Goal: Information Seeking & Learning: Check status

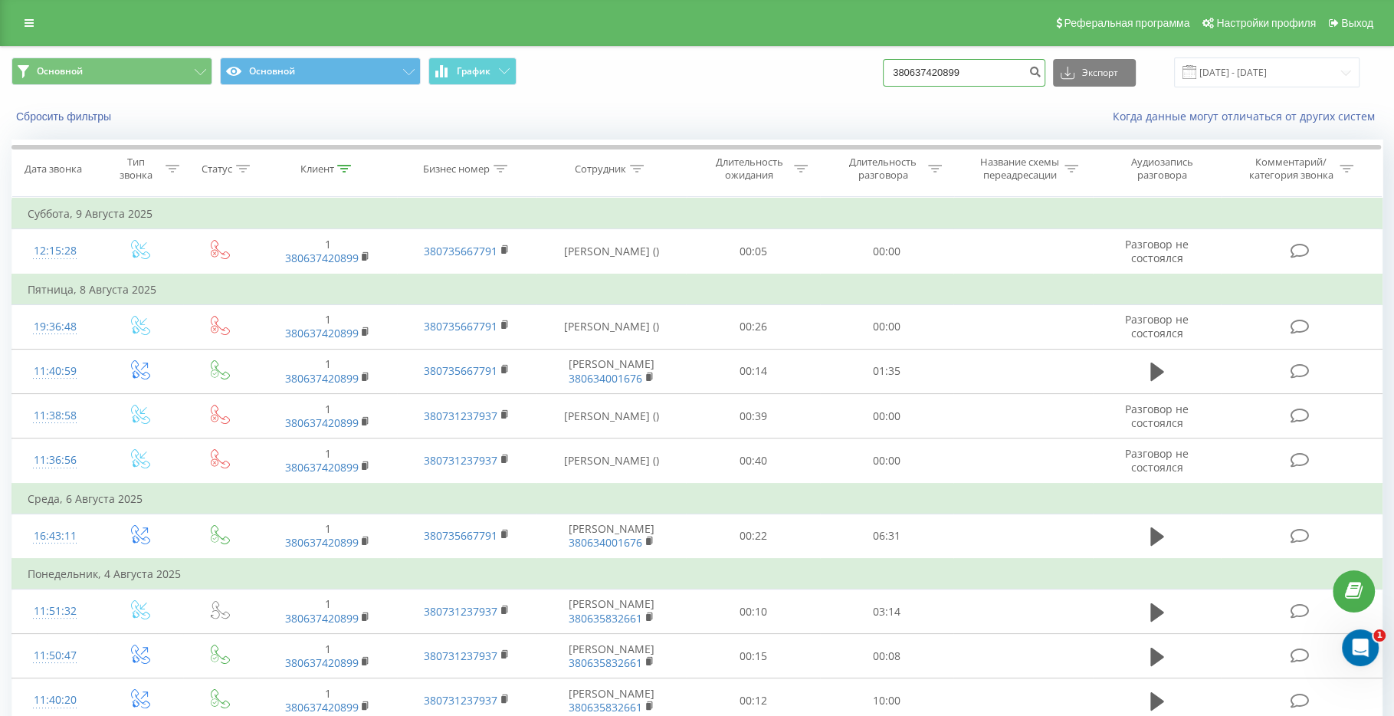
click at [991, 74] on input "380637420899" at bounding box center [964, 73] width 162 height 28
drag, startPoint x: 1012, startPoint y: 72, endPoint x: 895, endPoint y: 71, distance: 116.5
click at [895, 71] on div "Основной Основной График 380637420899 Экспорт .csv .xls .xlsx 15.05.2025 - 15.0…" at bounding box center [696, 72] width 1371 height 30
paste input "380 68 683 3165"
type input "380 68 683 3165"
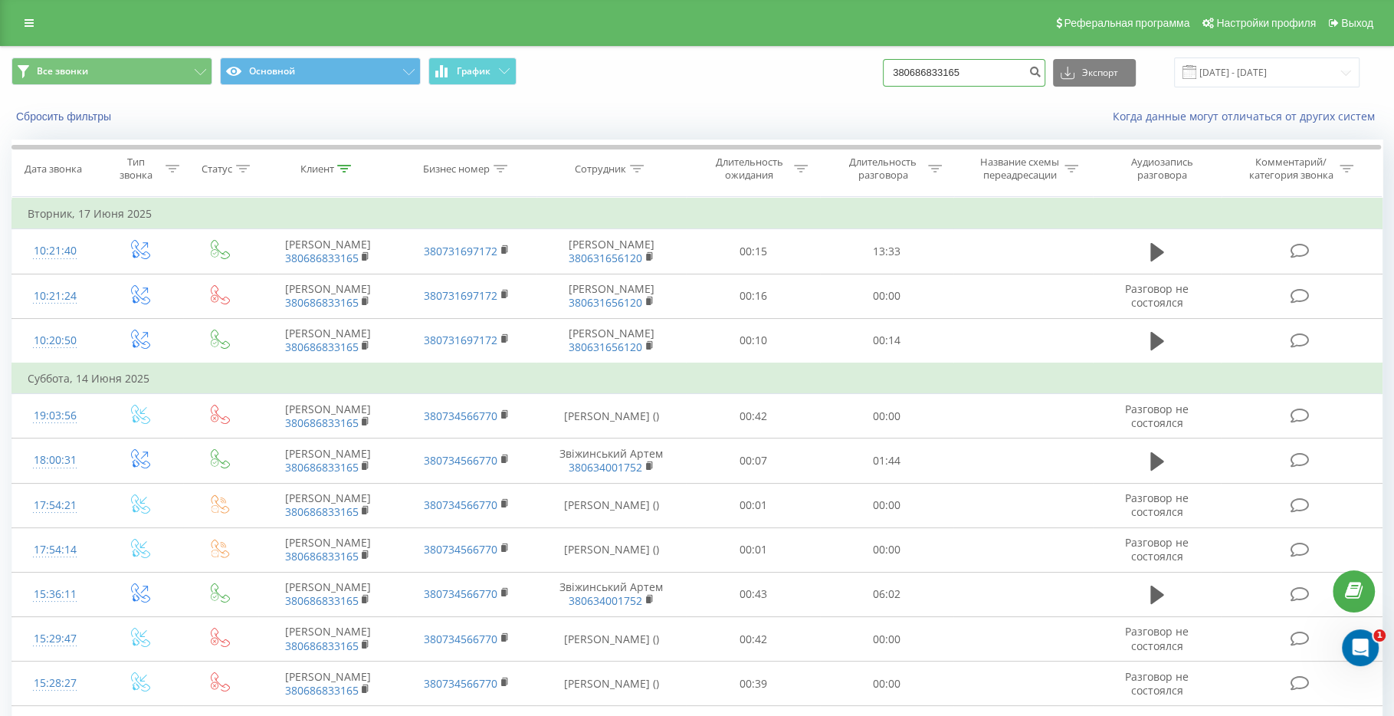
click at [981, 71] on input "380686833165" at bounding box center [964, 73] width 162 height 28
drag, startPoint x: 1016, startPoint y: 71, endPoint x: 924, endPoint y: 69, distance: 92.7
click at [924, 69] on div "Все звонки Основной График 380686833165 Экспорт .csv .xls .xlsx 22.05.2025 - 22…" at bounding box center [696, 72] width 1371 height 30
paste input "380 68 683 3165"
type input "380 68 683 3165"
